Goal: Task Accomplishment & Management: Use online tool/utility

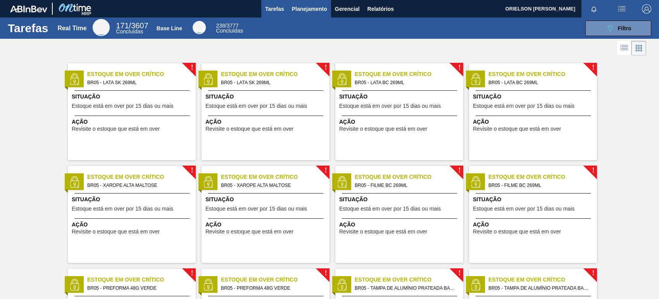
click at [303, 4] on span "Planejamento" at bounding box center [309, 8] width 35 height 9
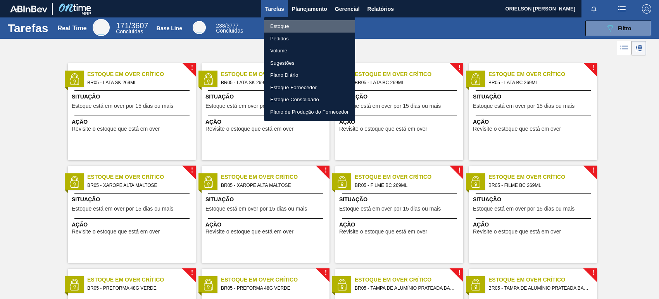
click at [315, 24] on li "Estoque" at bounding box center [309, 26] width 91 height 12
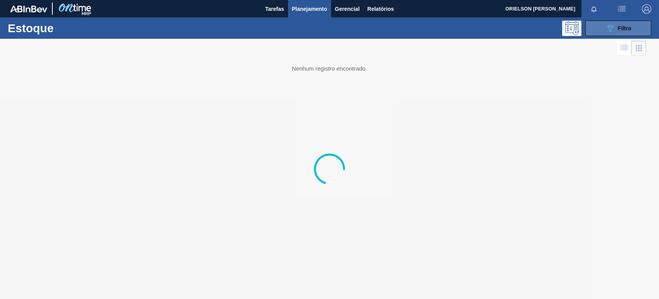
click at [607, 25] on icon "089F7B8B-B2A5-4AFE-B5C0-19BA573D28AC" at bounding box center [609, 28] width 9 height 9
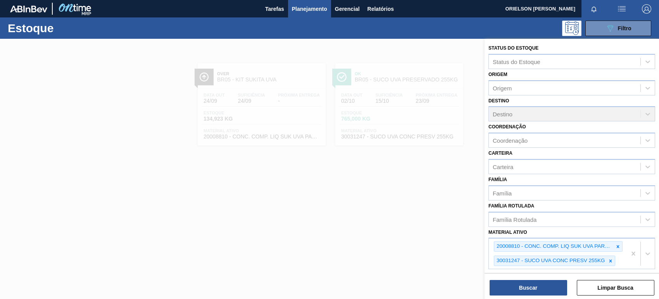
click at [530, 77] on div "Origem Origem" at bounding box center [571, 82] width 167 height 26
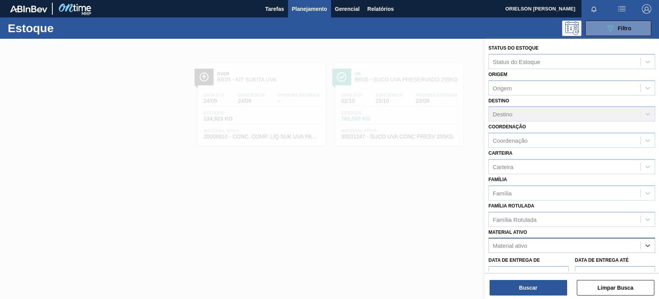
click at [600, 245] on div "Material ativo" at bounding box center [563, 245] width 151 height 11
paste ativo "30003615"
type ativo "30003615"
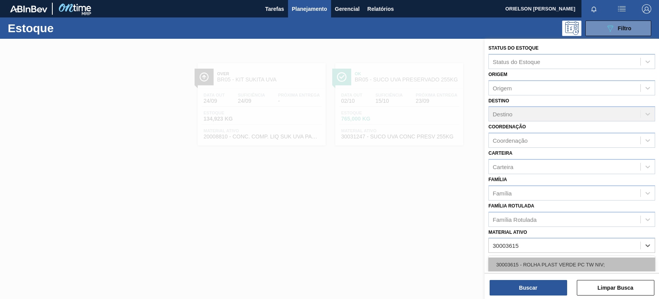
click at [570, 262] on div "30003615 - ROLHA PLAST VERDE PC TW NIV;" at bounding box center [571, 264] width 167 height 14
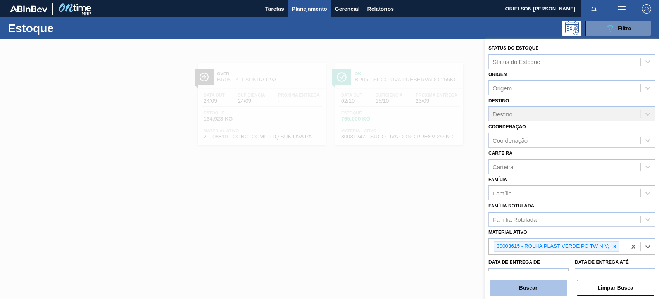
click at [547, 284] on button "Buscar" at bounding box center [527, 287] width 77 height 15
